Goal: Information Seeking & Learning: Learn about a topic

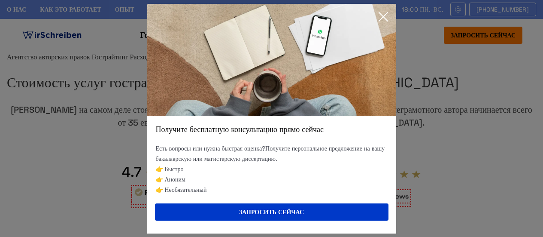
click at [383, 16] on icon at bounding box center [383, 16] width 9 height 9
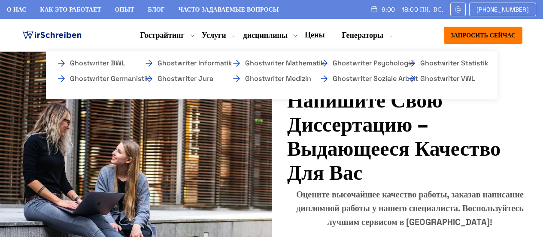
click at [273, 37] on li "дисциплины Ghostwriter BWL Ghostwriter Germanistik Ghostwriter Informatik Ghost…" at bounding box center [265, 35] width 44 height 10
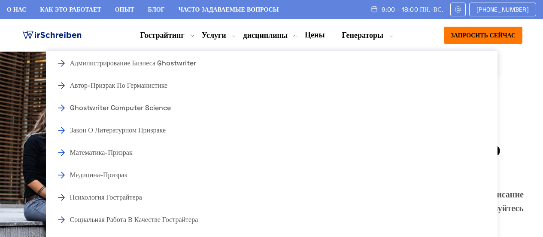
click at [217, 36] on li "Услуги Корректура Редактирование" at bounding box center [214, 35] width 24 height 10
click at [161, 32] on font "Гострайтинг" at bounding box center [162, 35] width 44 height 10
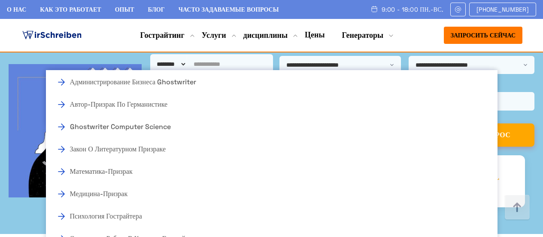
scroll to position [258, 0]
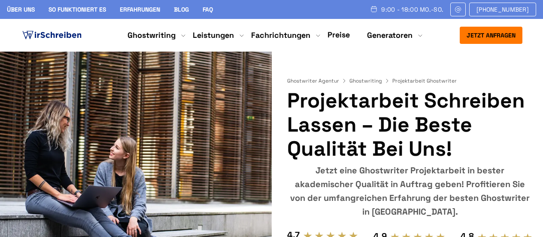
click at [358, 174] on div "Jetzt eine Ghostwriter Projektarbeit in bester akademischer Qualität in Auftrag…" at bounding box center [410, 190] width 246 height 55
